Goal: Check status: Check status

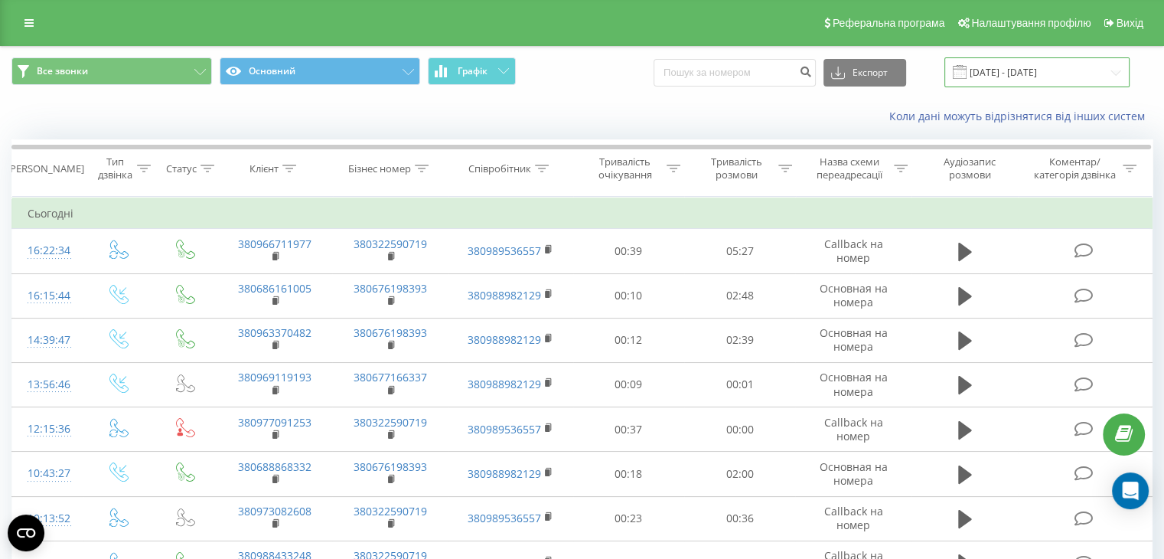
click at [1051, 70] on input "[DATE] - [DATE]" at bounding box center [1036, 72] width 185 height 30
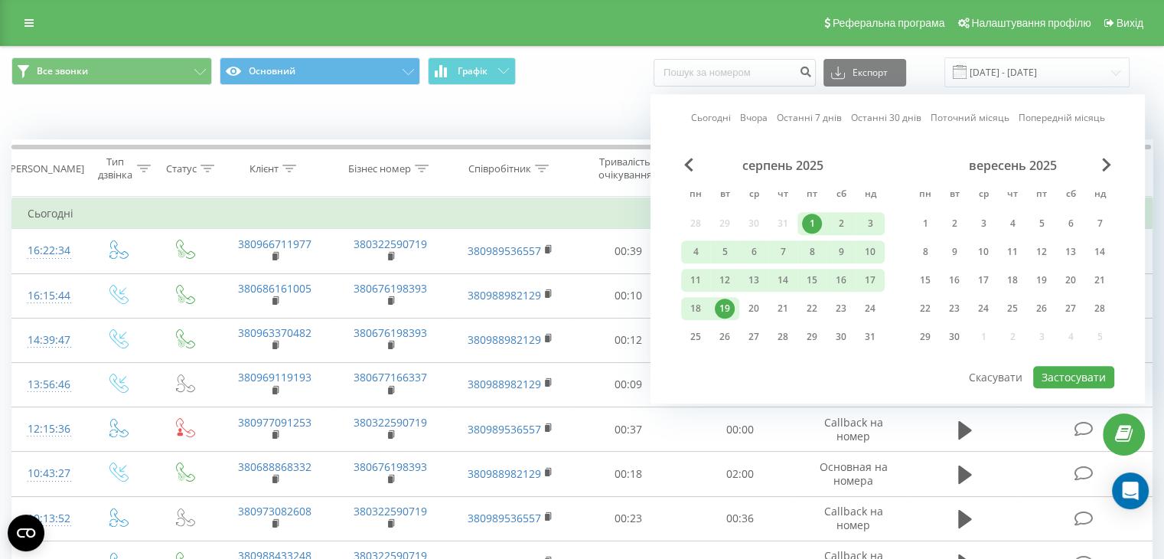
click at [808, 217] on div "1" at bounding box center [812, 224] width 20 height 20
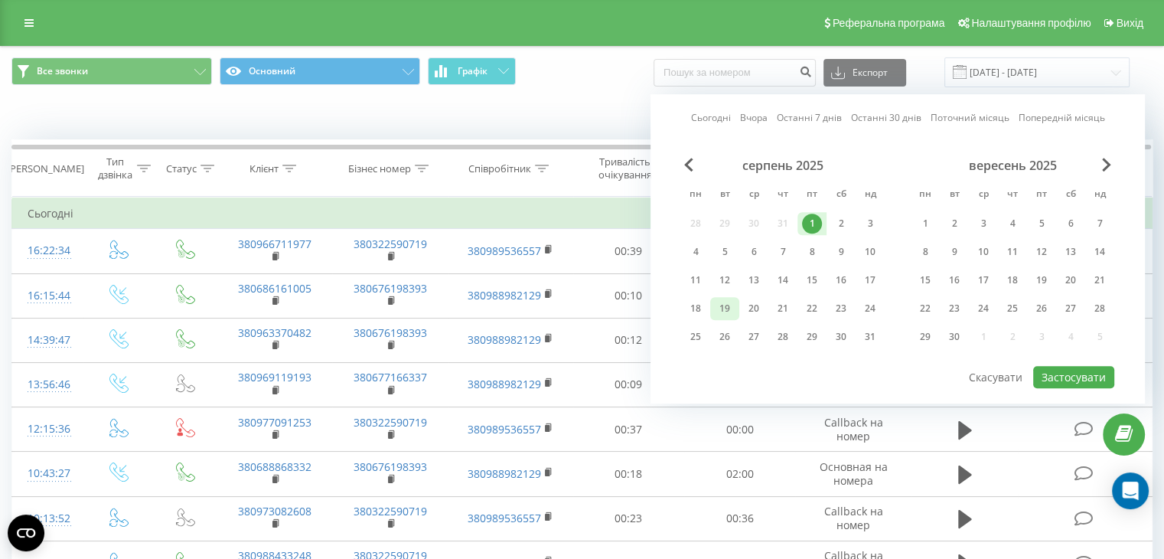
click at [725, 308] on div "19" at bounding box center [725, 308] width 20 height 20
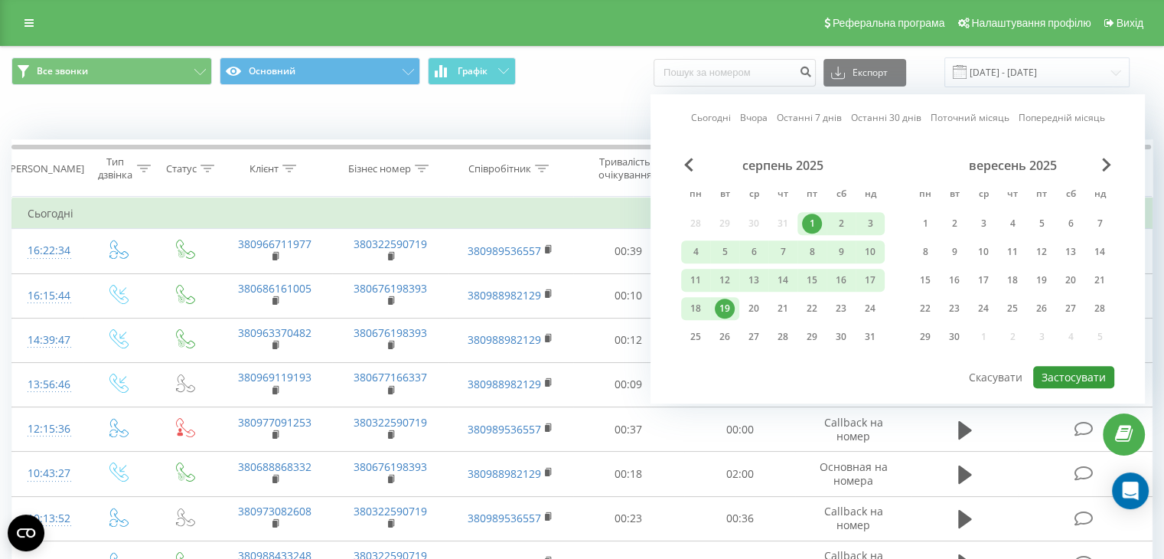
click at [1059, 371] on button "Застосувати" at bounding box center [1073, 377] width 81 height 22
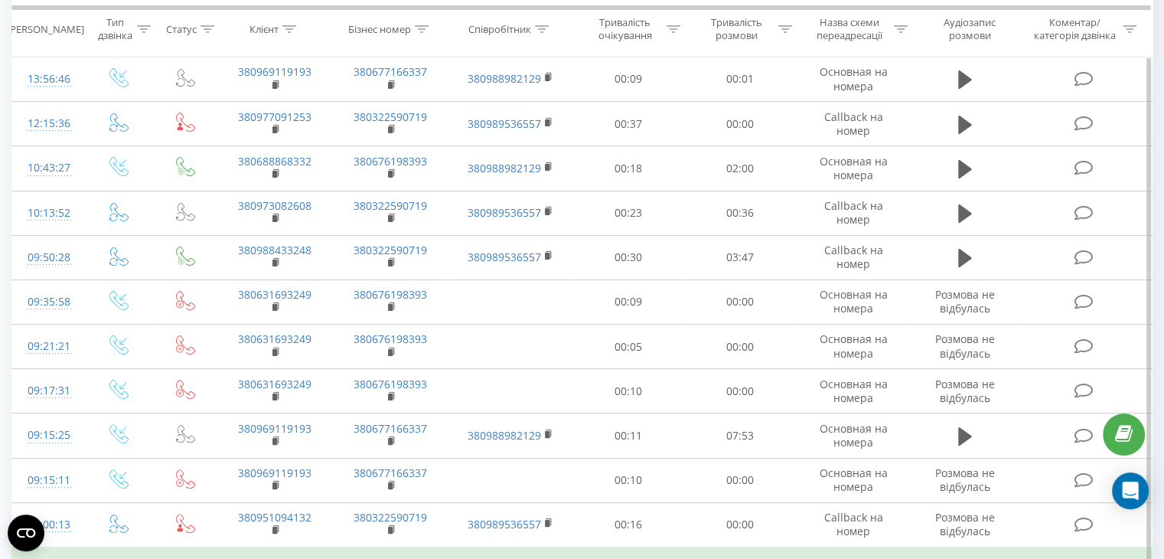
scroll to position [77, 0]
